Goal: Browse casually: Explore the website without a specific task or goal

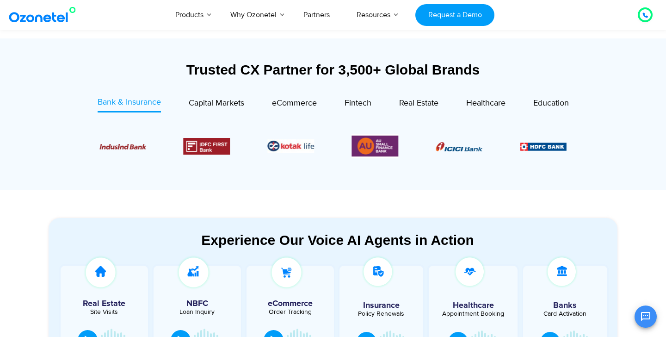
scroll to position [336, 0]
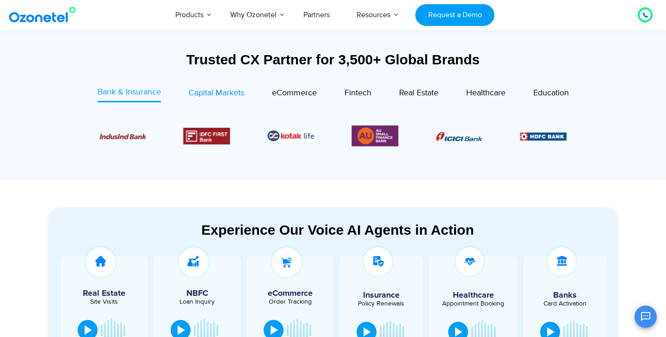
click at [224, 98] on span "Capital Markets" at bounding box center [217, 93] width 56 height 10
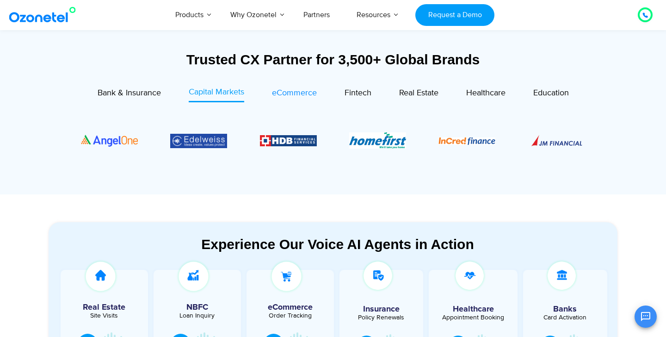
click at [293, 91] on span "eCommerce" at bounding box center [294, 93] width 45 height 10
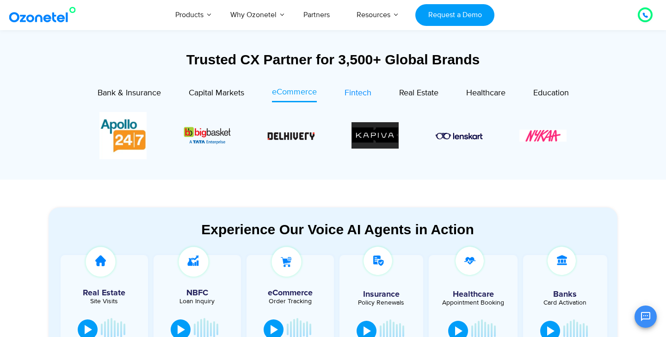
click at [355, 93] on span "Fintech" at bounding box center [358, 93] width 27 height 10
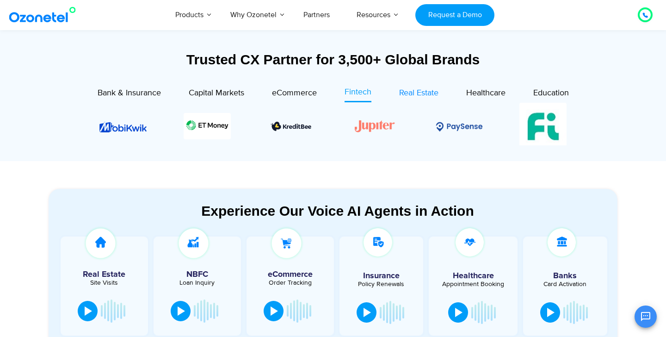
click at [413, 95] on span "Real Estate" at bounding box center [418, 93] width 39 height 10
